Goal: Check status: Check status

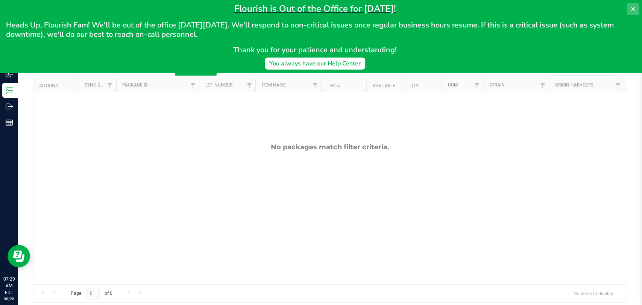
click at [634, 8] on icon at bounding box center [633, 9] width 6 height 6
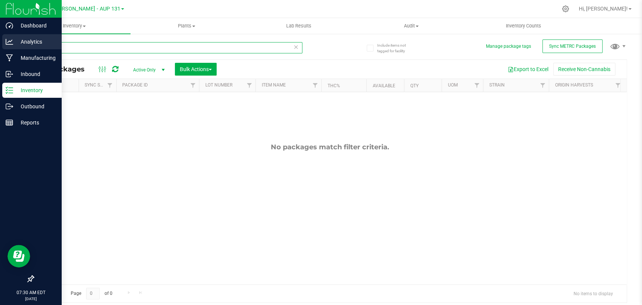
drag, startPoint x: 65, startPoint y: 44, endPoint x: 0, endPoint y: 38, distance: 65.3
click at [0, 38] on div "Dashboard Analytics Manufacturing Inbound Inventory Outbound Reports 07:30 AM E…" at bounding box center [321, 152] width 642 height 305
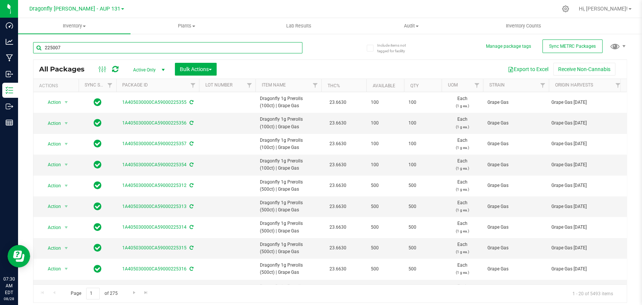
type input "225007"
